Goal: Navigation & Orientation: Find specific page/section

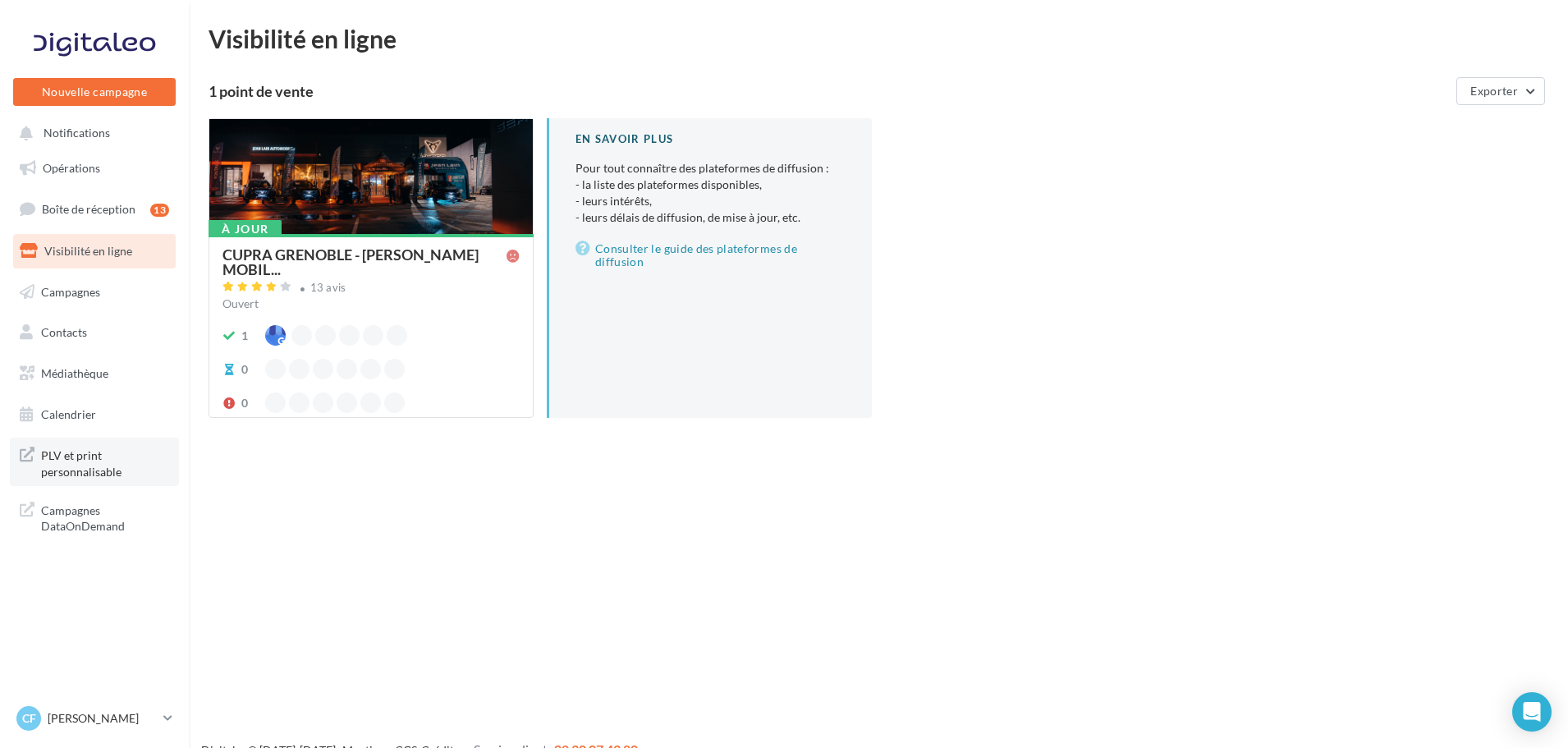
click at [117, 479] on span "PLV et print personnalisable" at bounding box center [105, 462] width 128 height 35
